Goal: Navigation & Orientation: Understand site structure

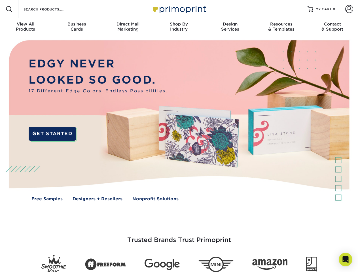
click at [179, 136] on img at bounding box center [179, 124] width 354 height 177
click at [9, 9] on span at bounding box center [9, 9] width 7 height 7
click at [349, 9] on span at bounding box center [349, 9] width 8 height 8
click at [26, 27] on div "View All Products" at bounding box center [25, 27] width 51 height 10
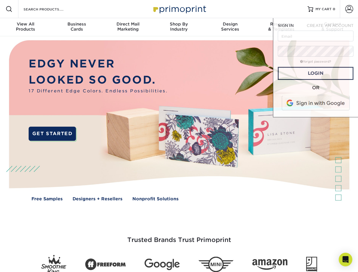
click at [77, 27] on div "Business Cards" at bounding box center [76, 27] width 51 height 10
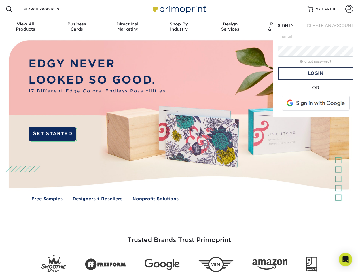
click at [128, 27] on div "Direct Mail Marketing" at bounding box center [127, 27] width 51 height 10
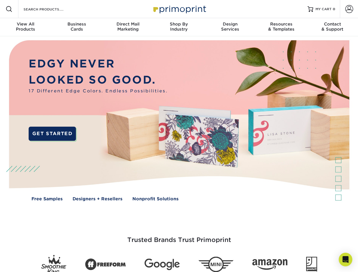
click at [179, 27] on div "Shop By Industry" at bounding box center [178, 27] width 51 height 10
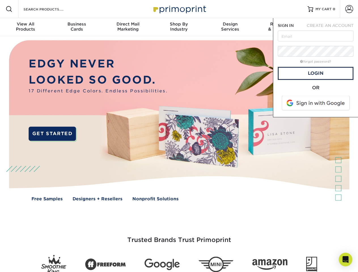
click at [230, 27] on div "Design Services" at bounding box center [230, 27] width 51 height 10
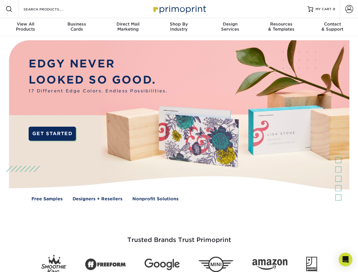
click at [281, 27] on span "SIGN IN" at bounding box center [286, 25] width 16 height 5
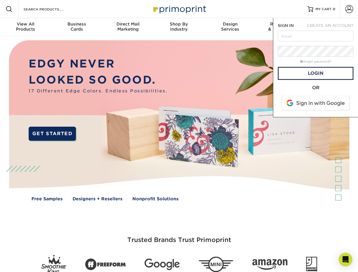
click at [332, 27] on div "Contact & Support" at bounding box center [332, 27] width 51 height 10
